Goal: Information Seeking & Learning: Understand process/instructions

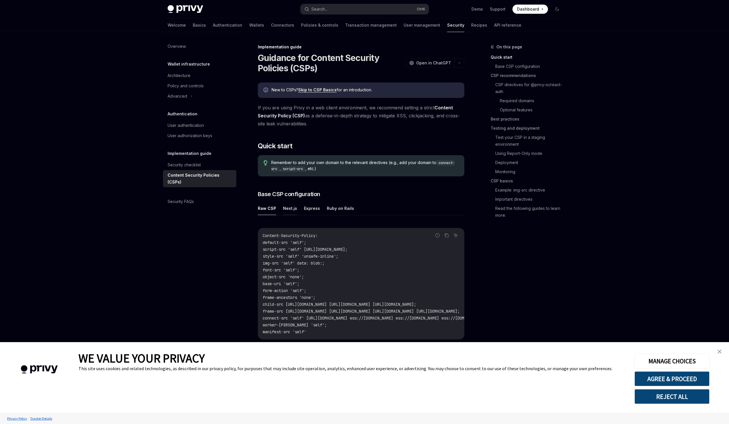
click at [291, 212] on button "Next.js" at bounding box center [290, 208] width 14 height 13
type textarea "*"
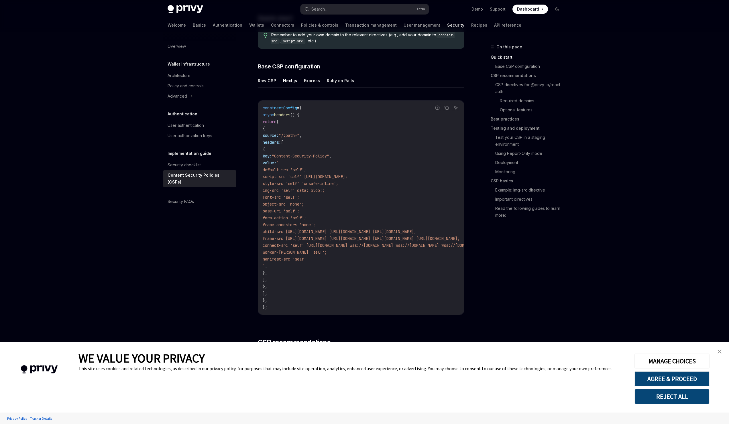
scroll to position [129, 0]
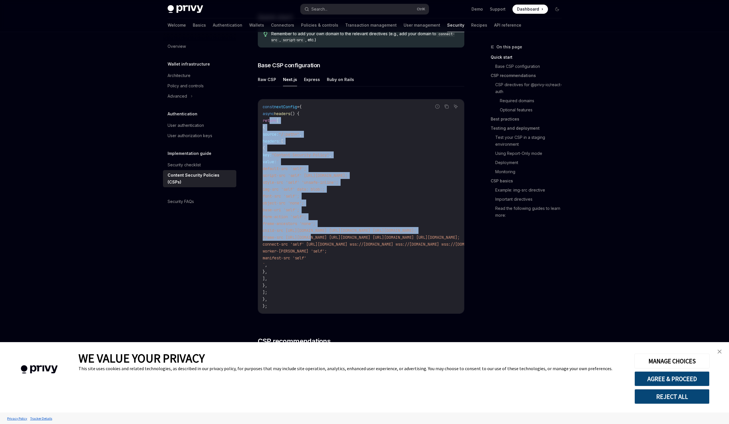
drag, startPoint x: 269, startPoint y: 120, endPoint x: 310, endPoint y: 234, distance: 121.5
click at [310, 234] on code "const nextConfig = { async headers () { return [ { source: "/:path*" , headers:…" at bounding box center [431, 206] width 337 height 206
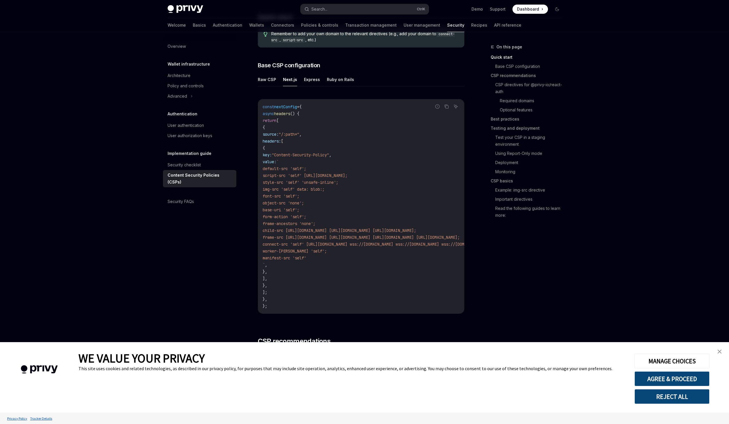
drag, startPoint x: 267, startPoint y: 115, endPoint x: 292, endPoint y: 295, distance: 182.1
click at [292, 295] on code "const nextConfig = { async headers () { return [ { source: "/:path*" , headers:…" at bounding box center [431, 206] width 337 height 206
copy code "async headers () { return [ { source: "/:path*" , headers: [ { key: "Content-Se…"
